Goal: Task Accomplishment & Management: Complete application form

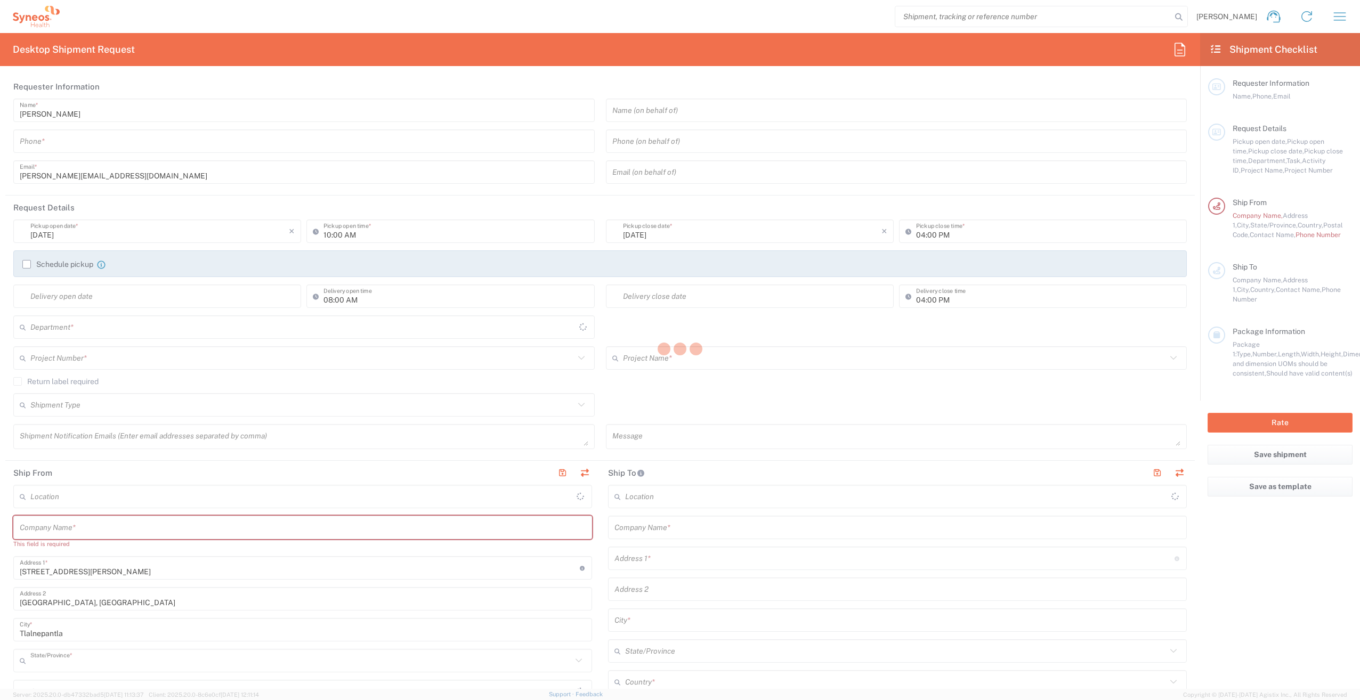
type input "[GEOGRAPHIC_DATA]"
type input "3243"
type input "[GEOGRAPHIC_DATA]"
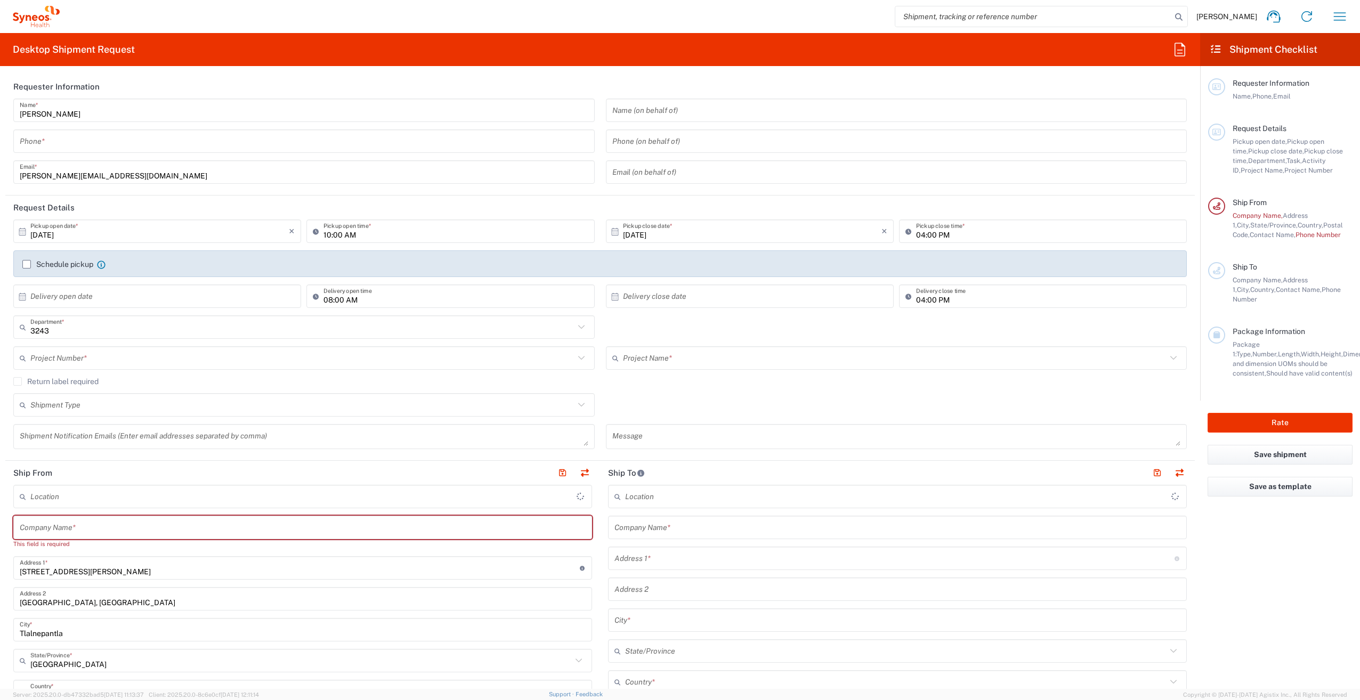
type input "INC Research Clin Svcs [GEOGRAPHIC_DATA]"
click at [302, 480] on header "Ship From" at bounding box center [302, 473] width 595 height 24
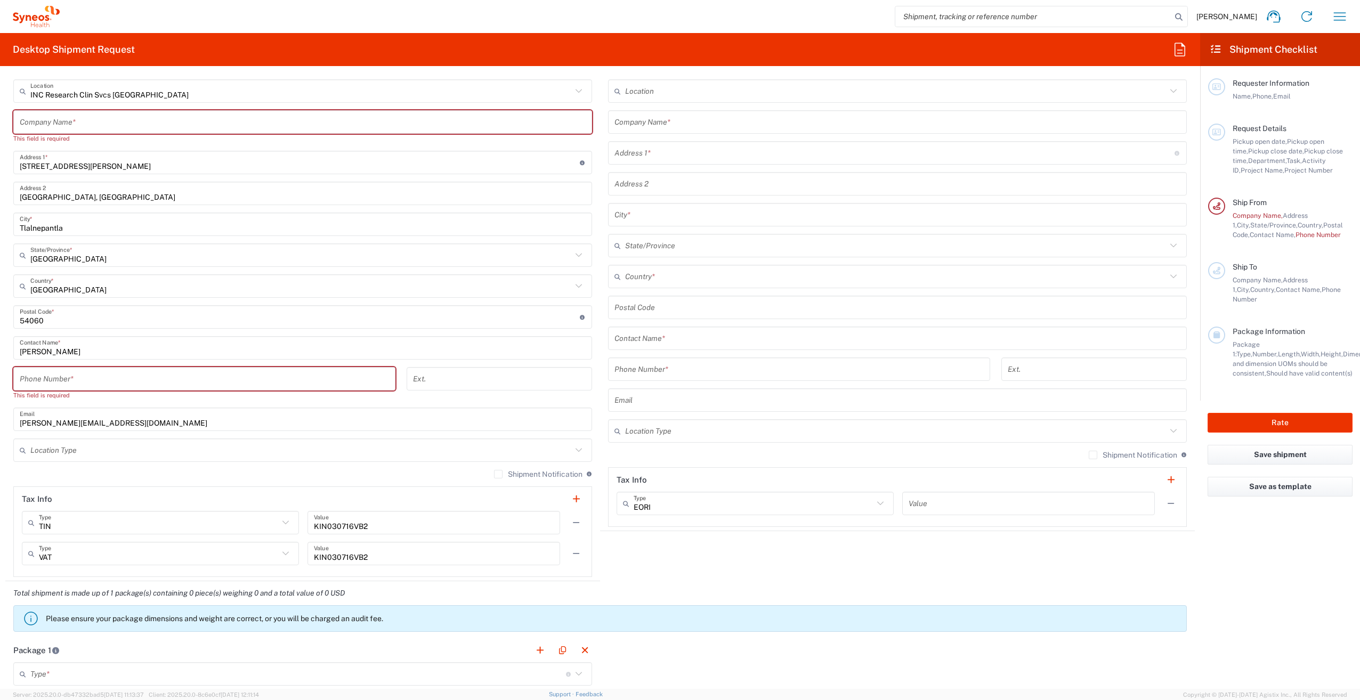
scroll to position [426, 0]
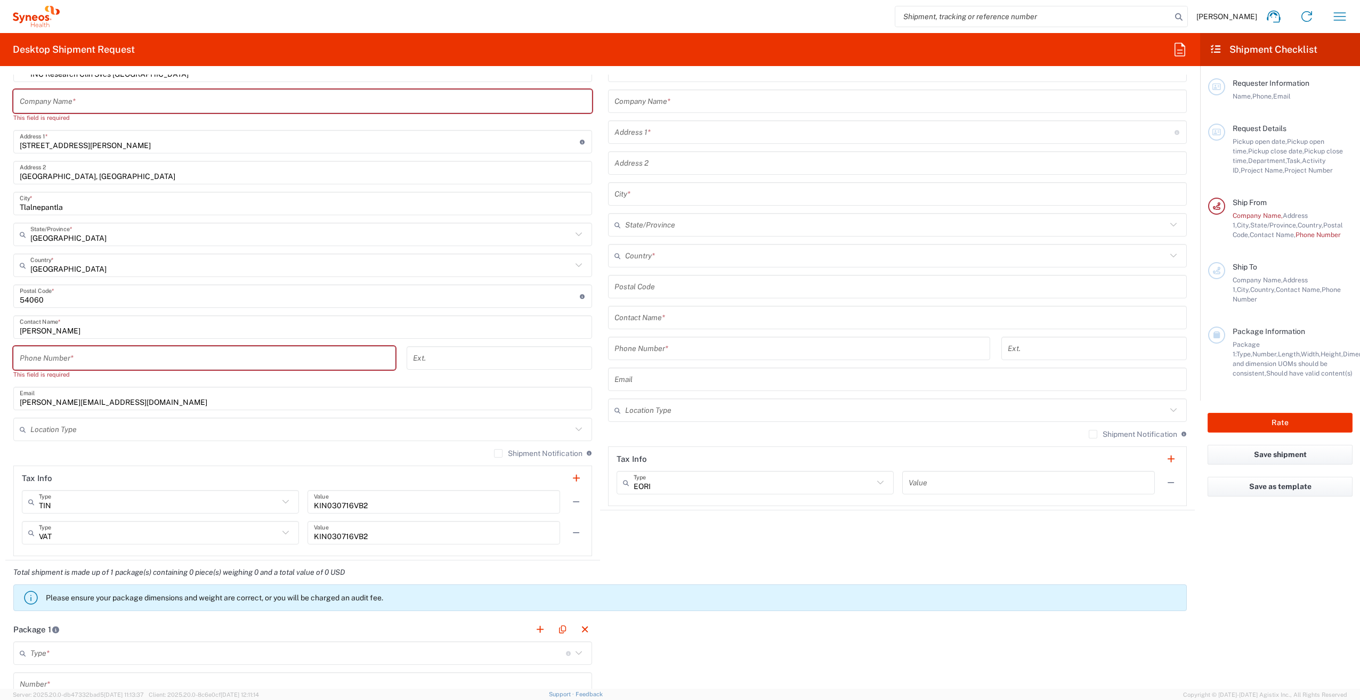
click at [272, 432] on input "text" at bounding box center [300, 429] width 541 height 19
click at [0, 489] on html "[PERSON_NAME] Home Shipment estimator Shipment tracking Desktop shipment reques…" at bounding box center [680, 350] width 1360 height 700
click at [8, 489] on main "INC Research Clin Svcs [GEOGRAPHIC_DATA] Location INC Research Clin Svcs Mexico…" at bounding box center [302, 308] width 595 height 498
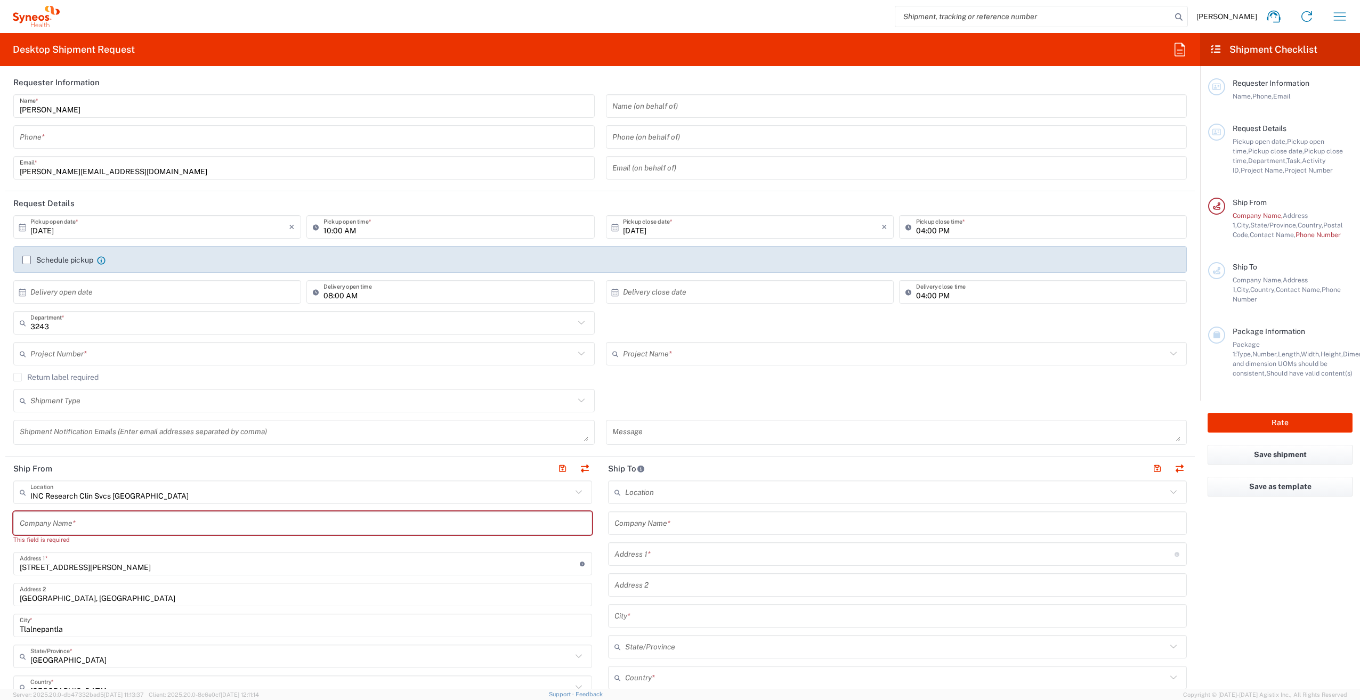
scroll to position [0, 0]
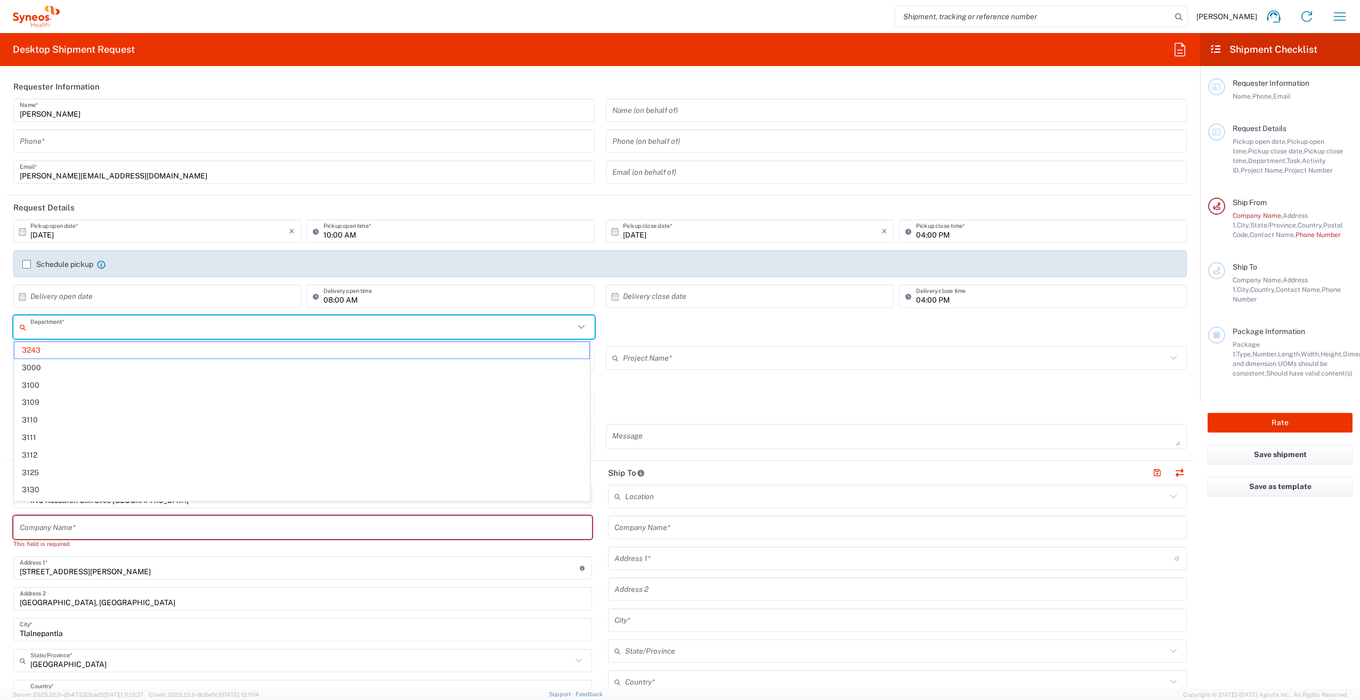
click at [140, 330] on input "text" at bounding box center [302, 327] width 544 height 19
click at [6, 319] on main "[DATE] × Pickup open date * Cancel Apply 10:00 AM Pickup open time * [DATE] × P…" at bounding box center [599, 338] width 1189 height 237
type input "3243"
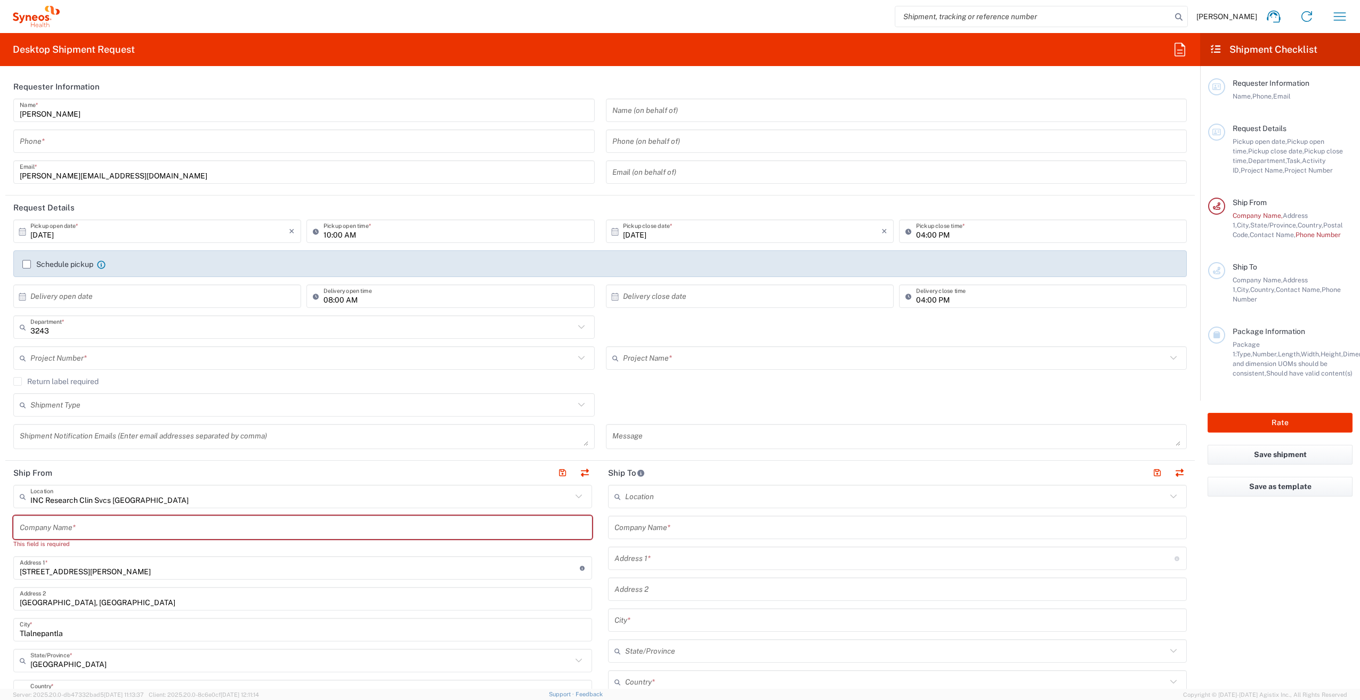
click at [117, 209] on header "Request Details" at bounding box center [599, 208] width 1189 height 24
click at [151, 298] on input "text" at bounding box center [159, 296] width 258 height 19
click at [173, 276] on div "Schedule pickup When scheduling a pickup please be sure to meet the following c…" at bounding box center [600, 267] width 1166 height 17
click at [671, 471] on header "Ship To" at bounding box center [897, 473] width 595 height 24
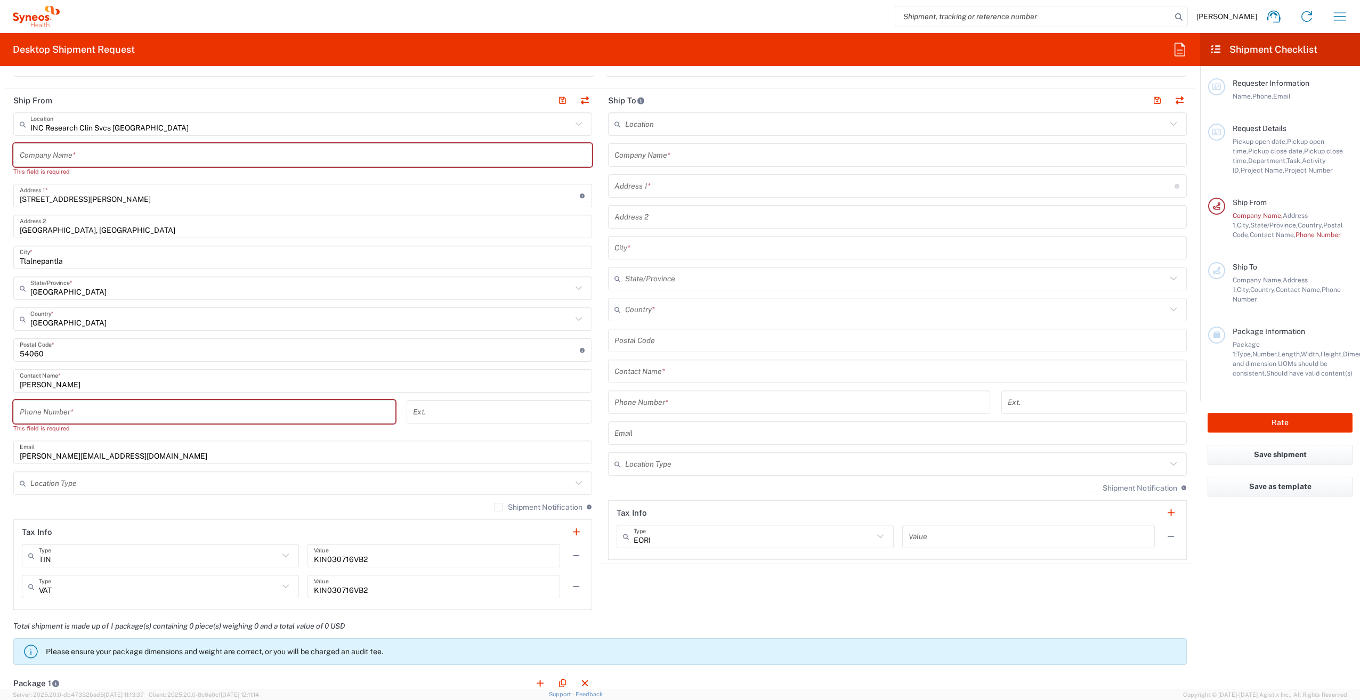
scroll to position [373, 0]
click at [684, 541] on input "text" at bounding box center [753, 536] width 240 height 19
click at [941, 602] on agx-shipment-stop-widget "Ship To Location [PERSON_NAME] LLC-[GEOGRAPHIC_DATA] [GEOGRAPHIC_DATA] [GEOGRAP…" at bounding box center [897, 351] width 595 height 526
click at [958, 536] on input "text" at bounding box center [1028, 536] width 240 height 19
type input "EORI"
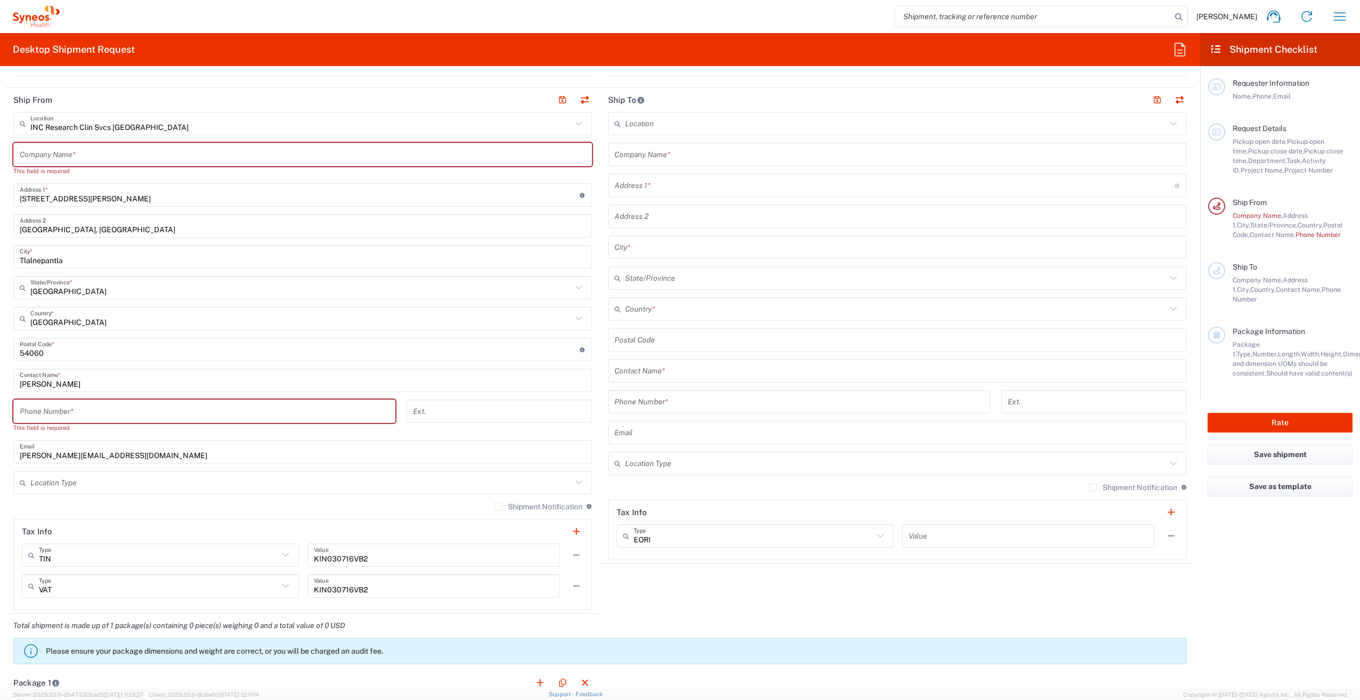
click at [920, 602] on agx-shipment-stop-widget "Ship To Location [PERSON_NAME] LLC-[GEOGRAPHIC_DATA] [GEOGRAPHIC_DATA] [GEOGRAP…" at bounding box center [897, 351] width 595 height 526
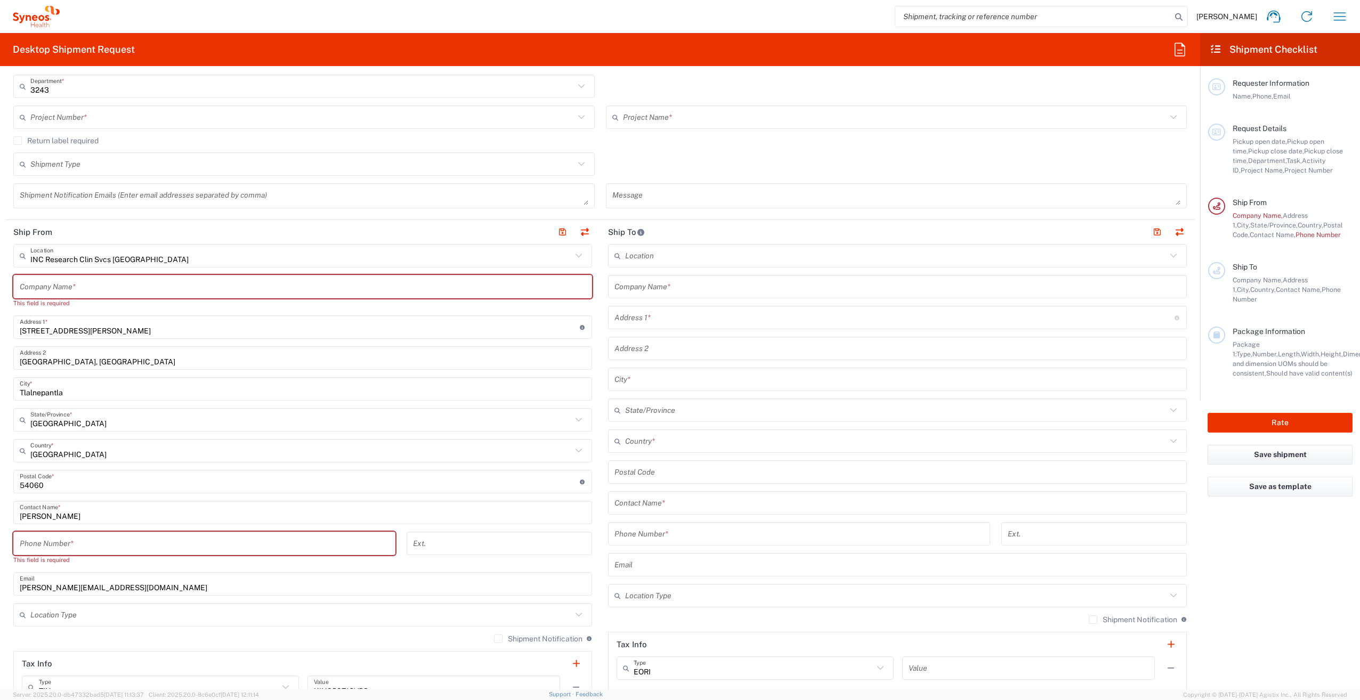
scroll to position [213, 0]
